Goal: Task Accomplishment & Management: Manage account settings

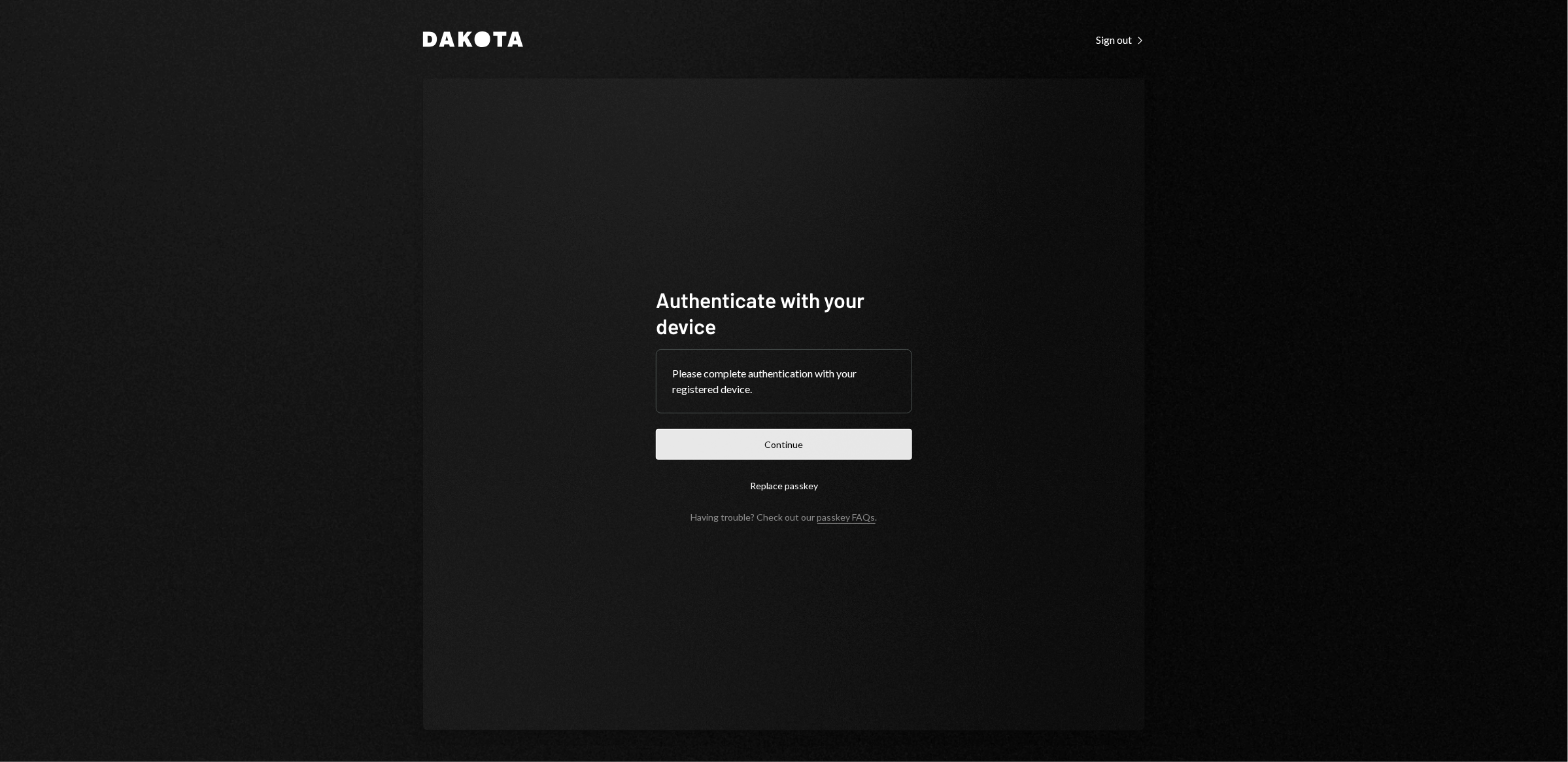
click at [756, 445] on button "Continue" at bounding box center [784, 444] width 256 height 31
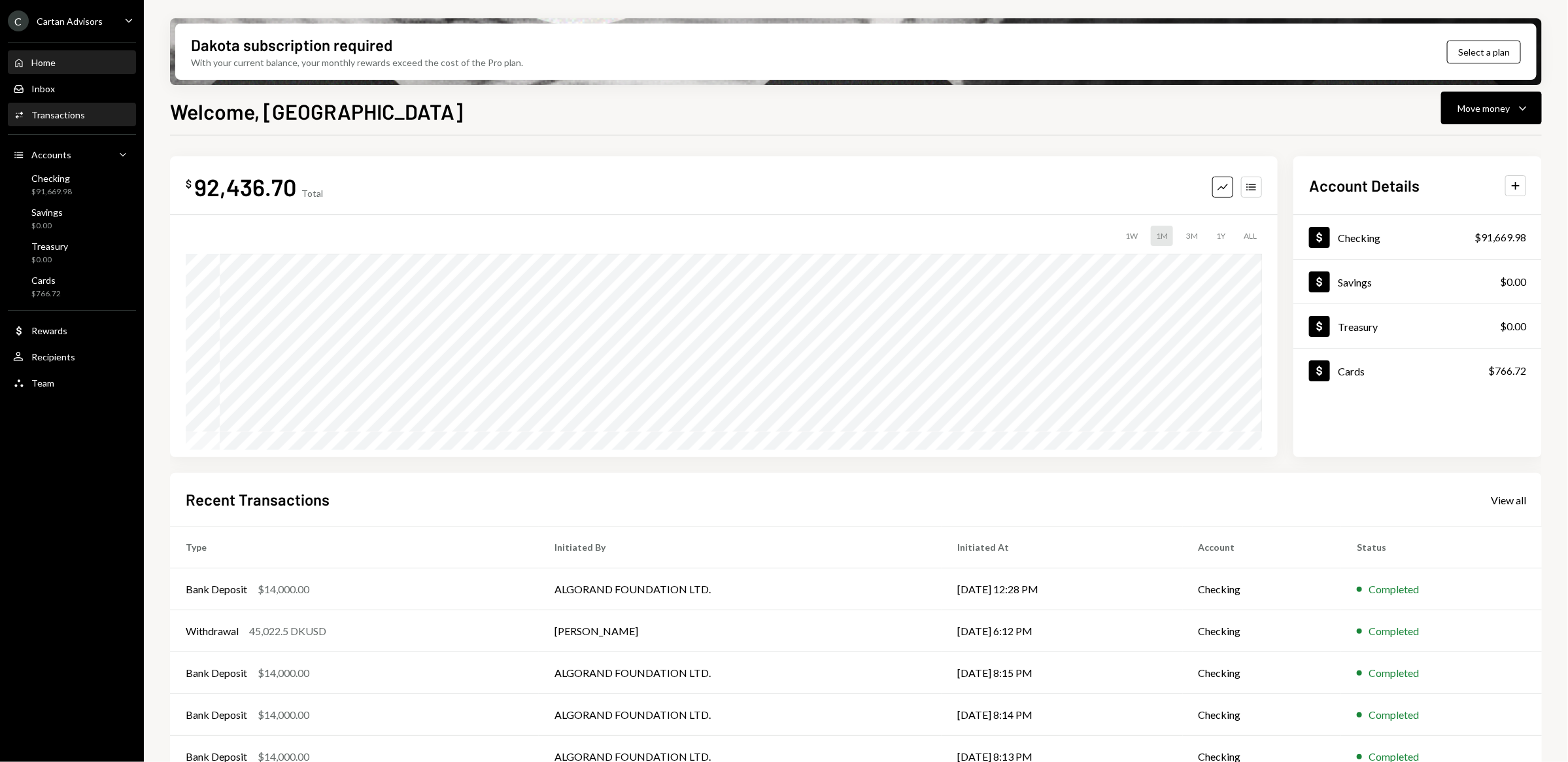
click at [83, 119] on div "Activities Transactions" at bounding box center [72, 115] width 117 height 12
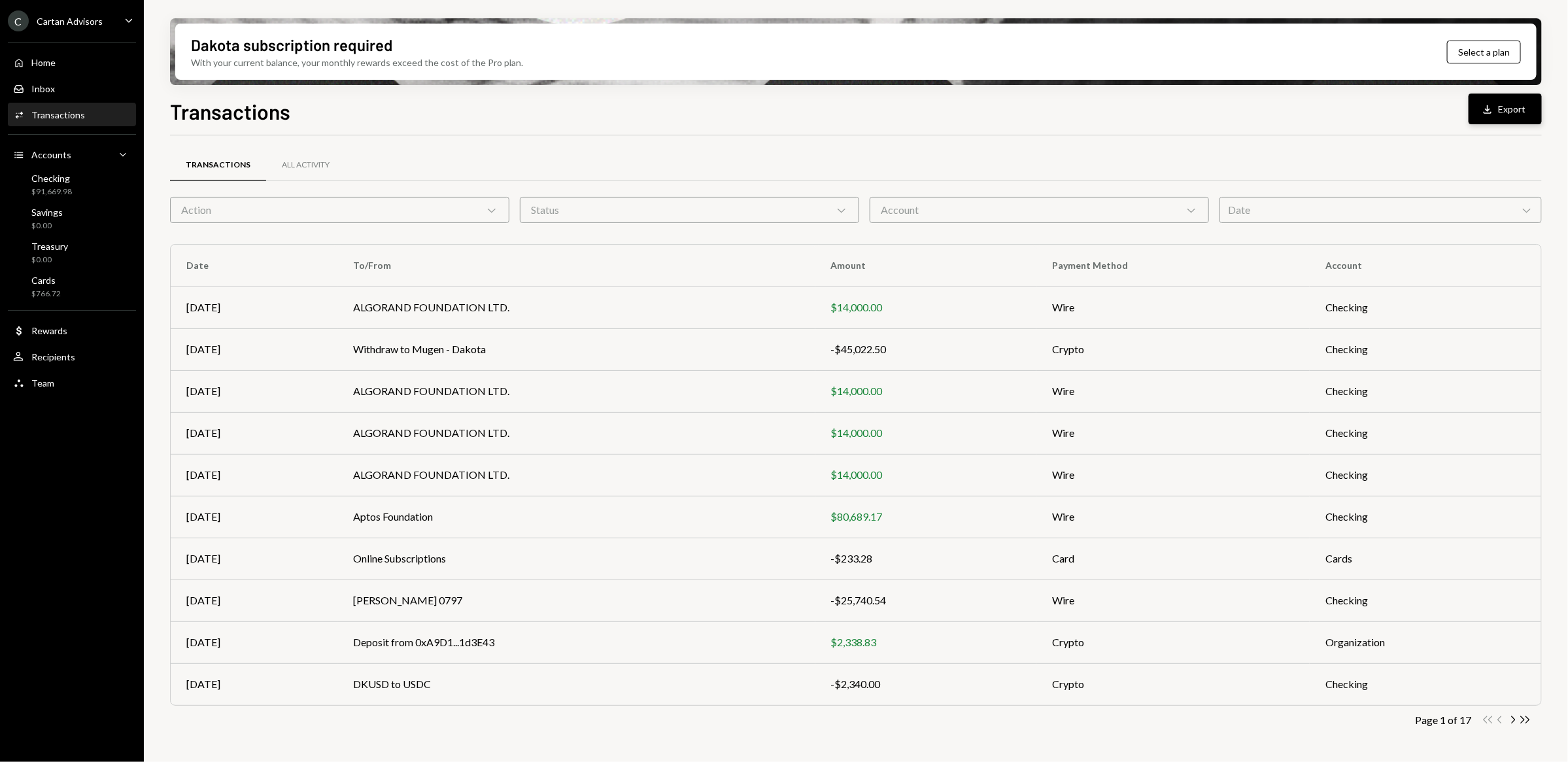
click at [1514, 112] on button "Download Export" at bounding box center [1505, 109] width 73 height 31
drag, startPoint x: 346, startPoint y: 219, endPoint x: 355, endPoint y: 211, distance: 12.0
click at [349, 216] on div "Action Chevron Down" at bounding box center [339, 209] width 339 height 26
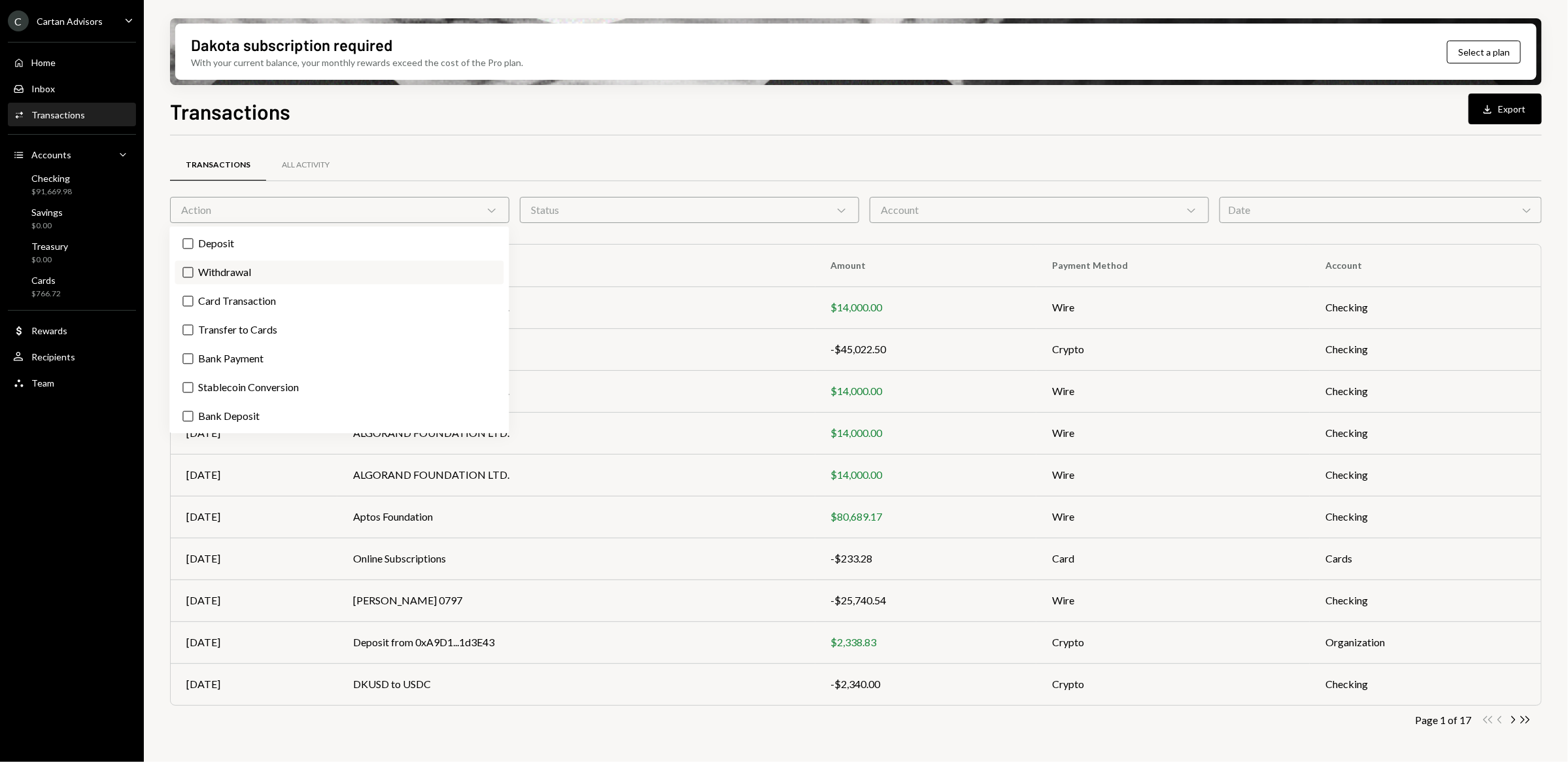
click at [186, 270] on button "Withdrawal" at bounding box center [189, 273] width 11 height 11
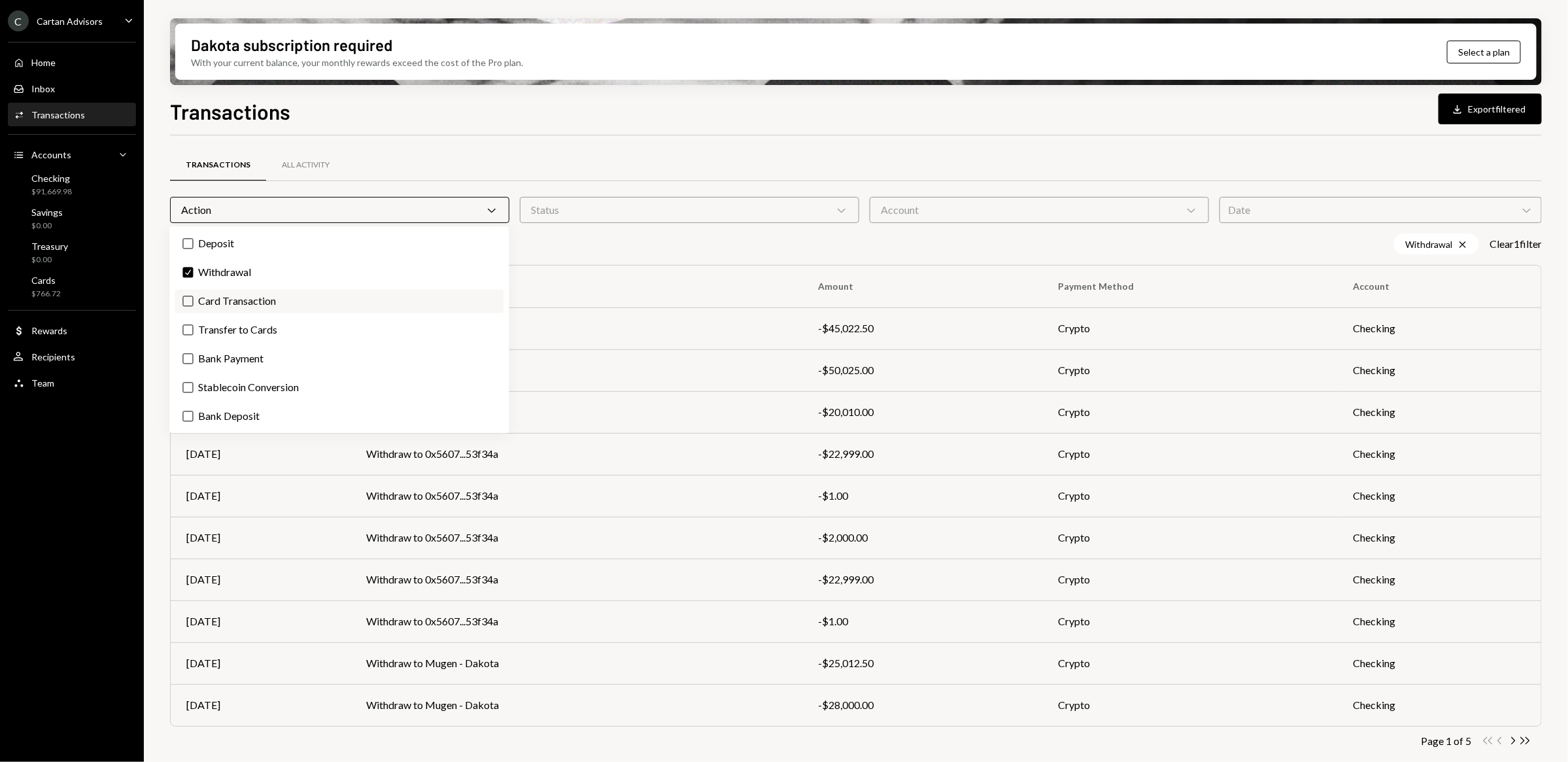
click at [183, 297] on button "Card Transaction" at bounding box center [189, 302] width 11 height 11
click at [185, 361] on button "Bank Payment" at bounding box center [189, 360] width 11 height 11
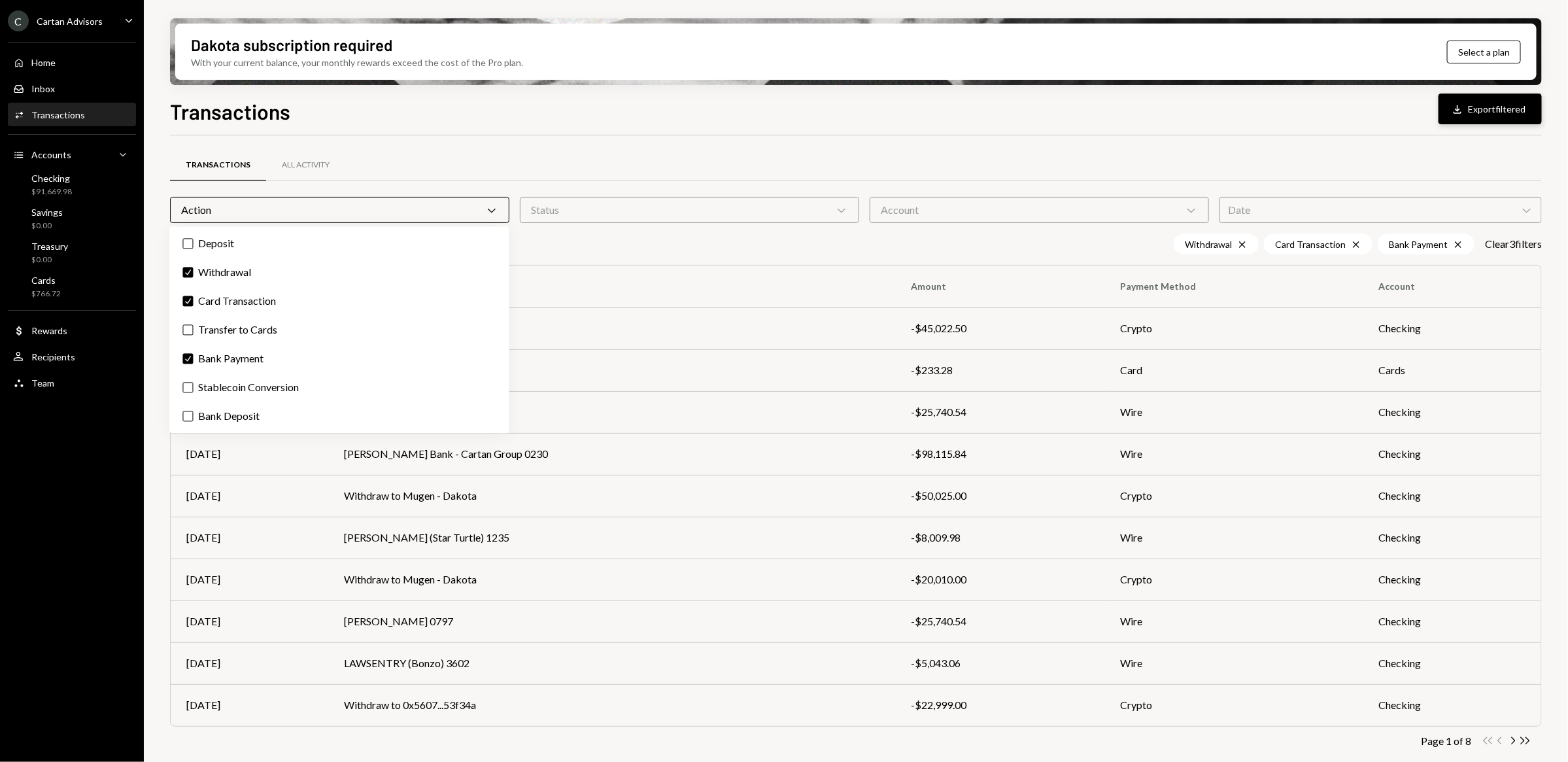
click at [1504, 118] on button "Download Export filtered" at bounding box center [1491, 109] width 103 height 31
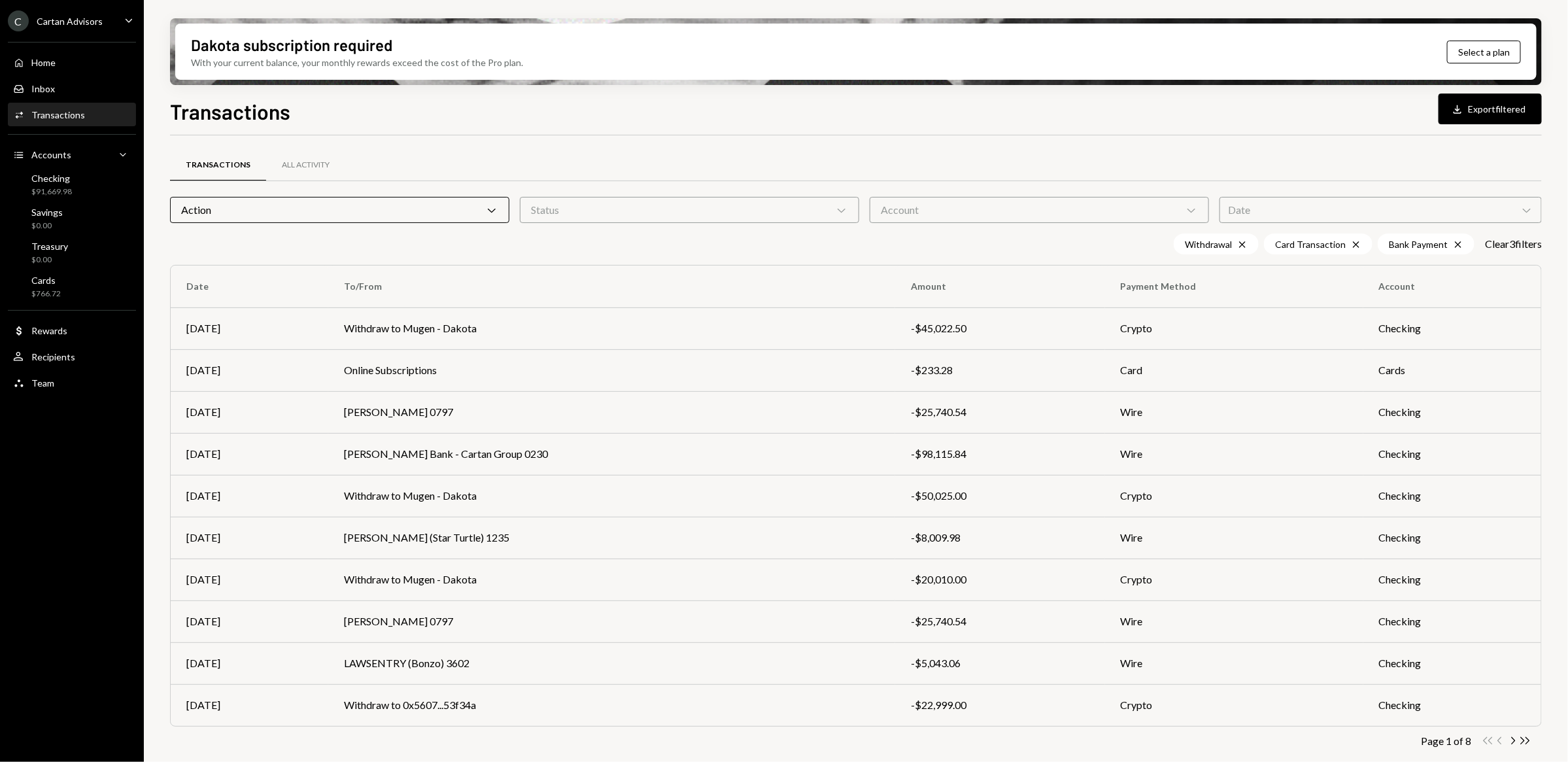
click at [61, 6] on ul "C Cartan Advisors Caret Down Home Home Inbox Inbox Activities Transactions Acco…" at bounding box center [72, 199] width 144 height 397
click at [62, 20] on div "Cartan Advisors" at bounding box center [69, 21] width 66 height 11
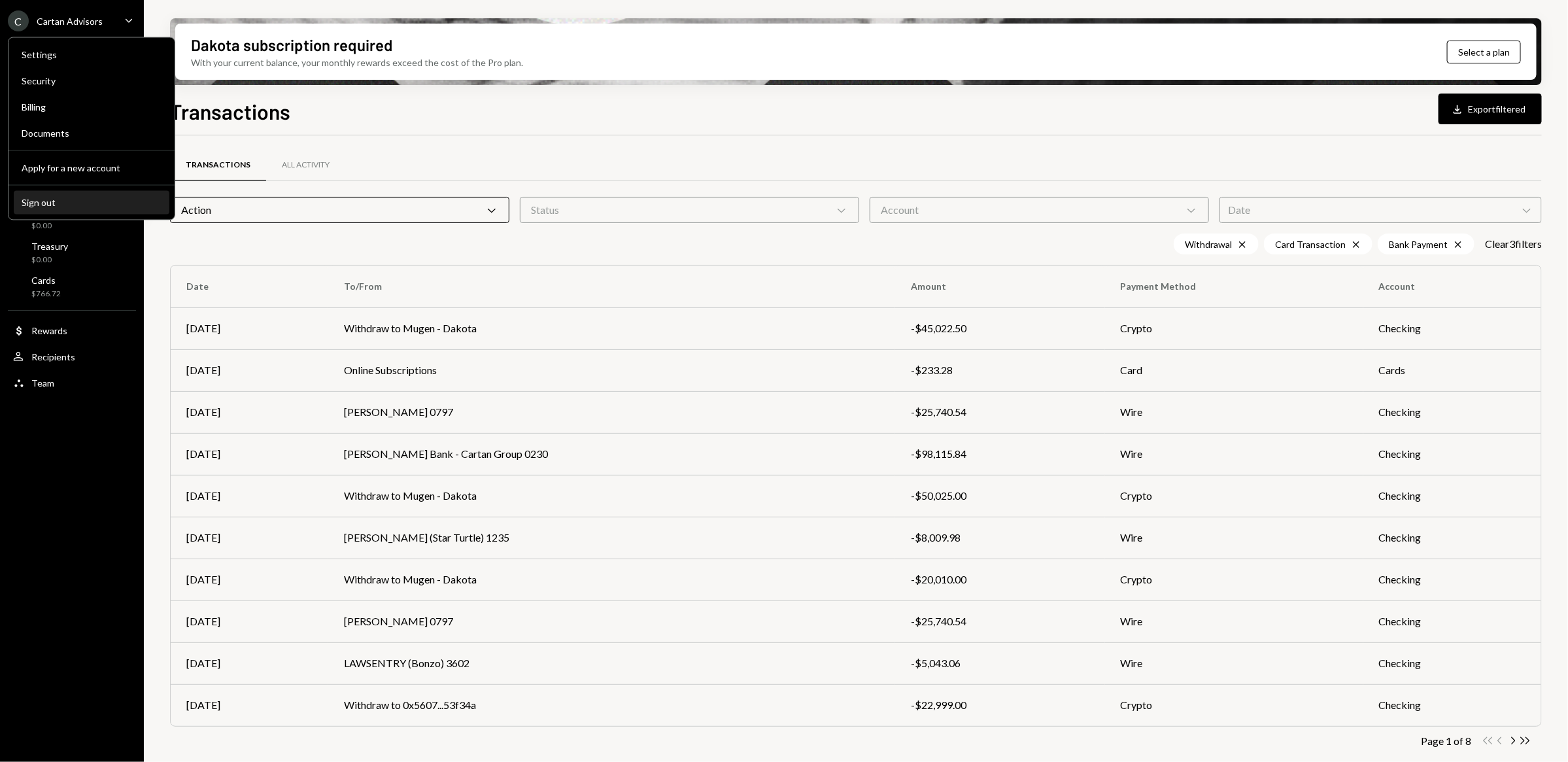
click at [65, 197] on div "Sign out" at bounding box center [91, 202] width 140 height 11
